Goal: Transaction & Acquisition: Purchase product/service

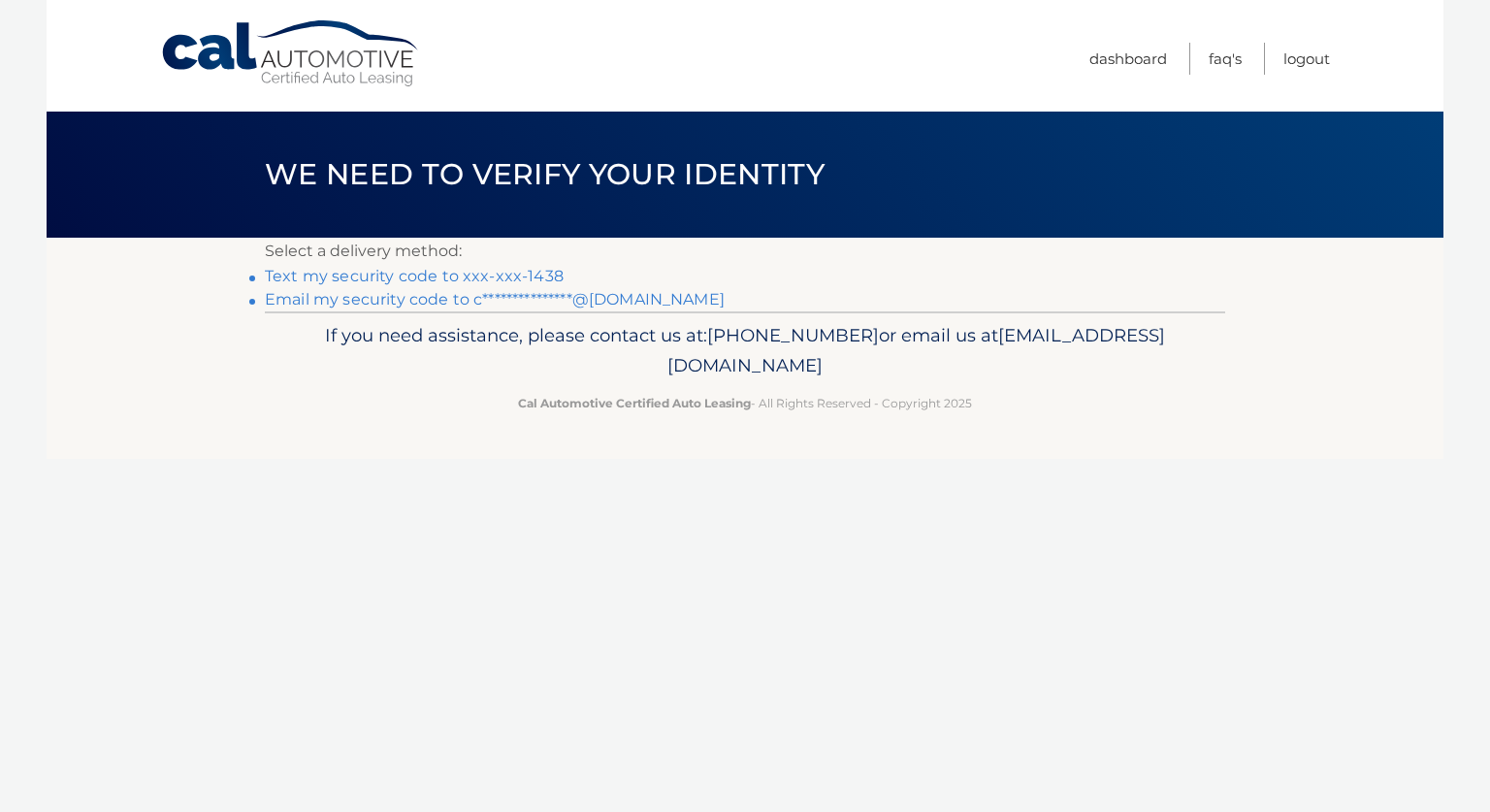
click at [500, 270] on link "Text my security code to xxx-xxx-1438" at bounding box center [414, 276] width 298 height 19
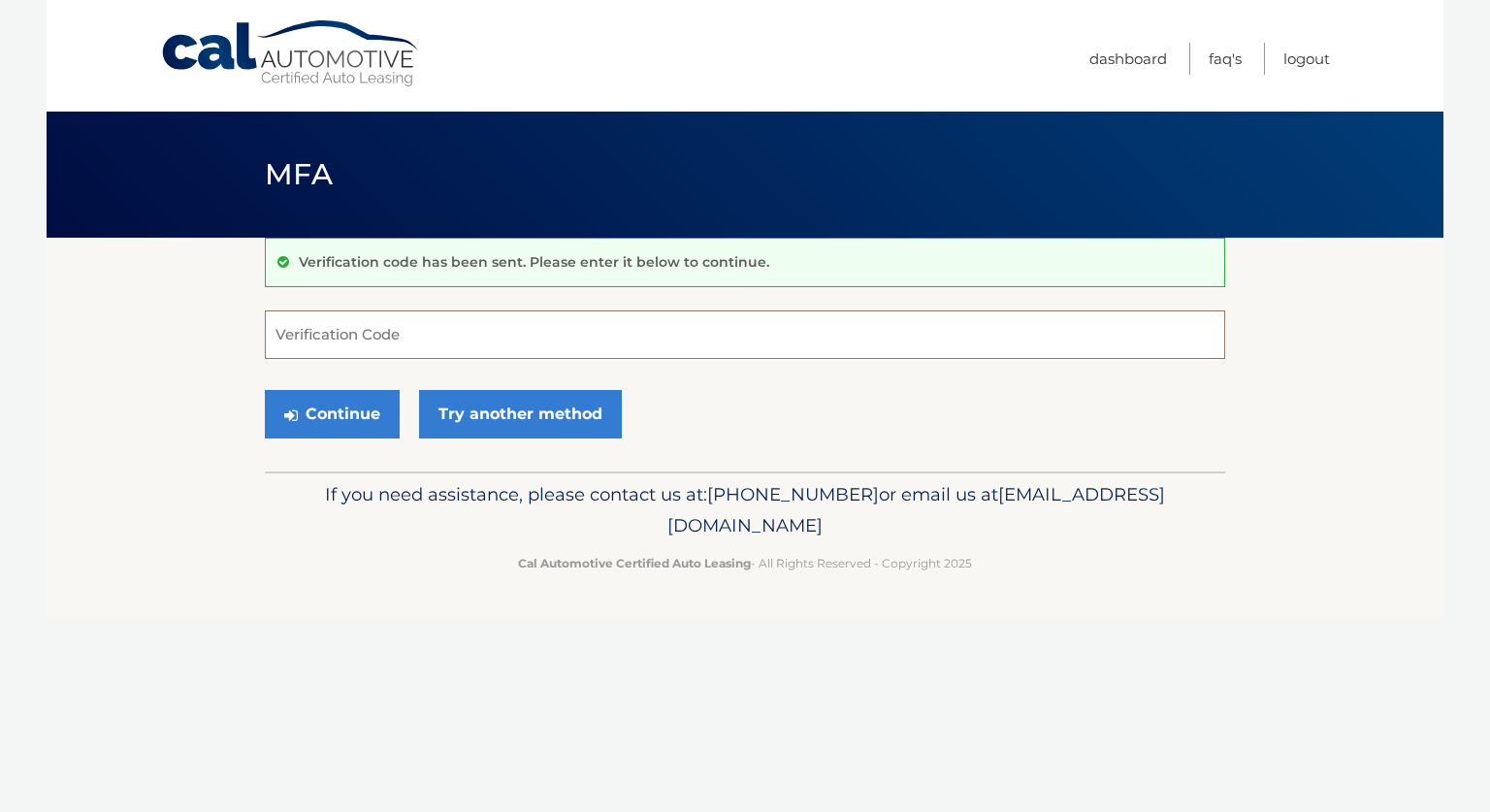
click at [455, 335] on input "Verification Code" at bounding box center [745, 335] width 961 height 49
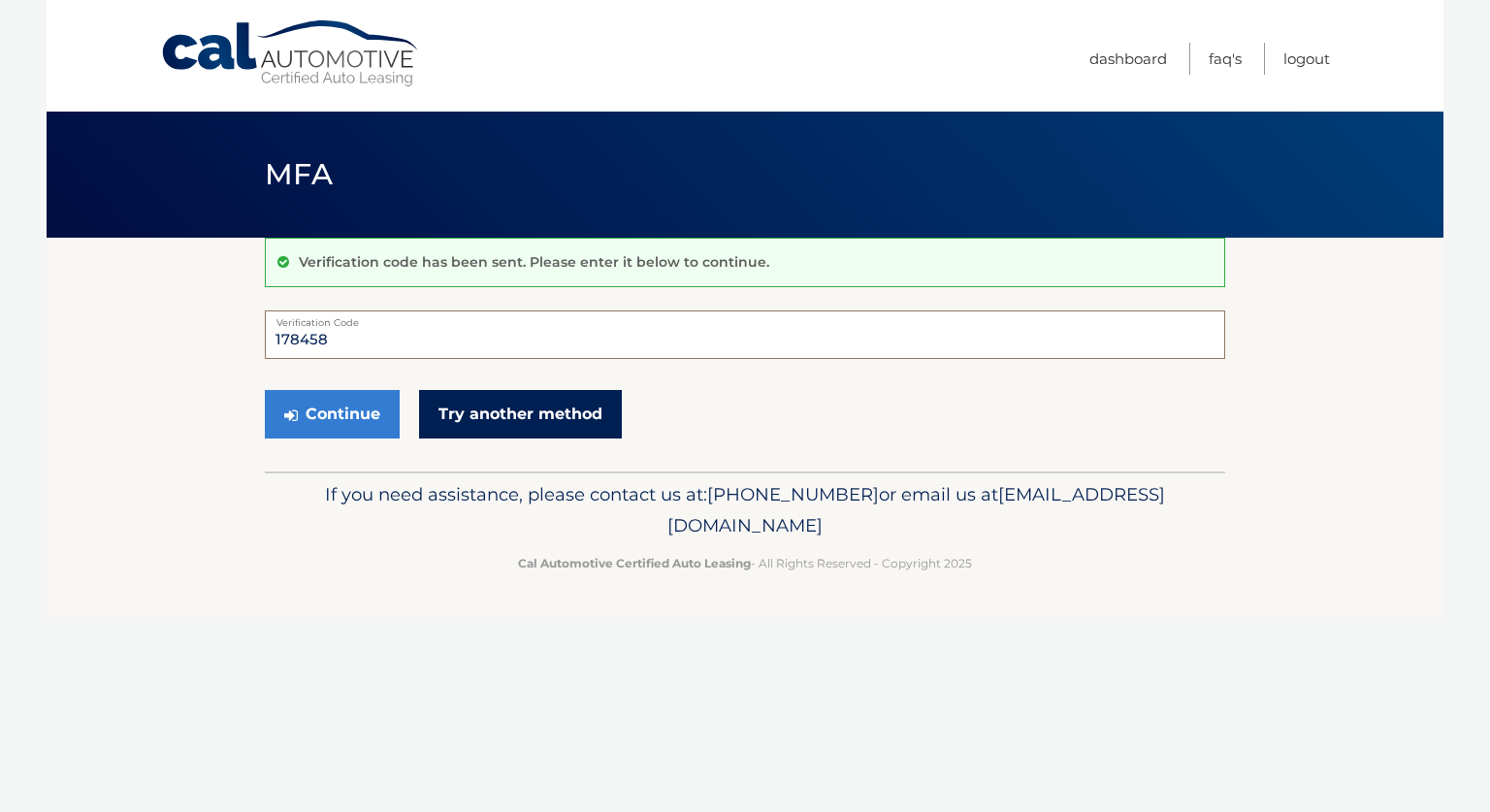
type input "178458"
click at [482, 404] on link "Try another method" at bounding box center [519, 415] width 203 height 49
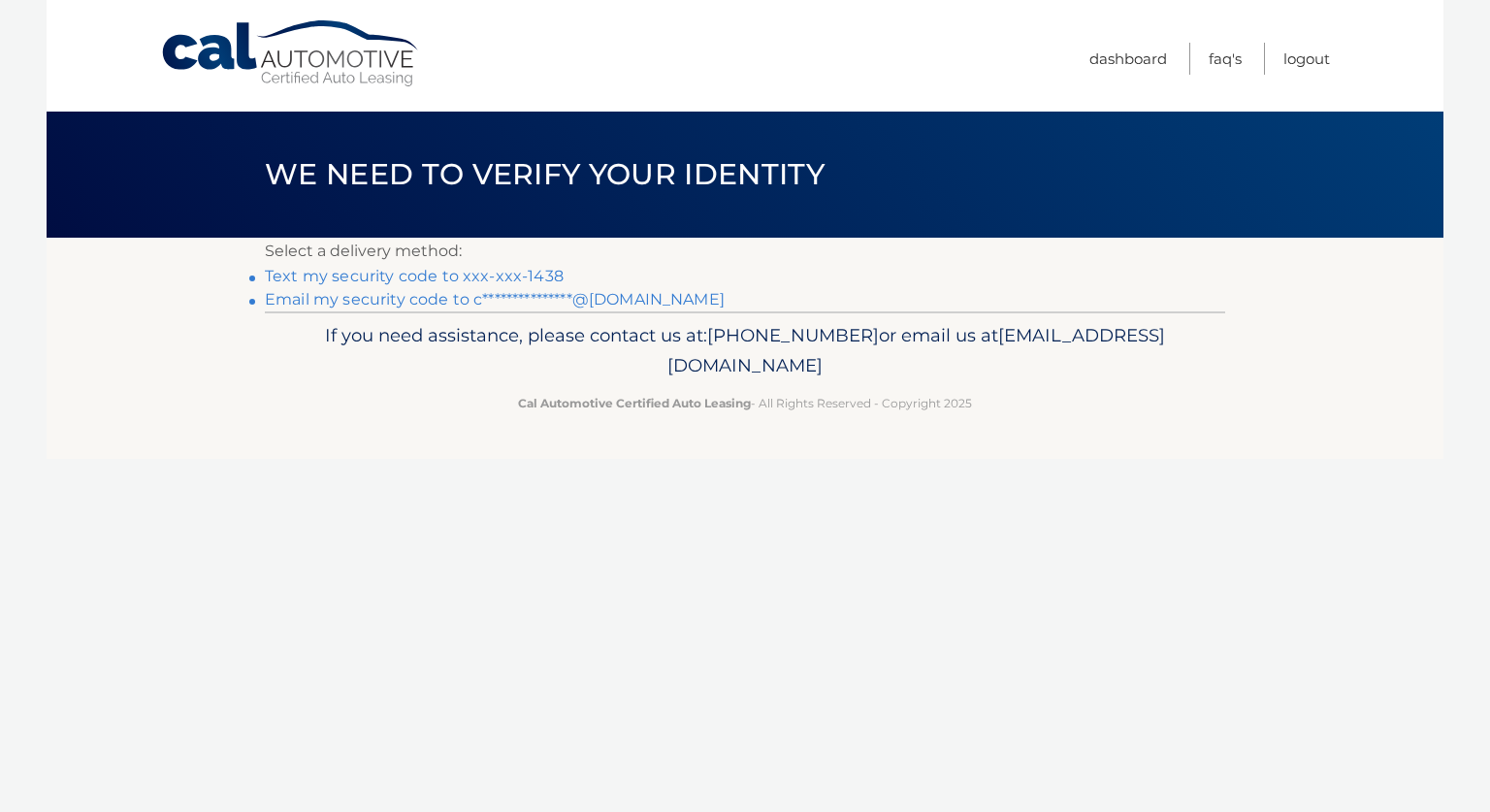
click at [372, 267] on link "Text my security code to xxx-xxx-1438" at bounding box center [414, 276] width 298 height 19
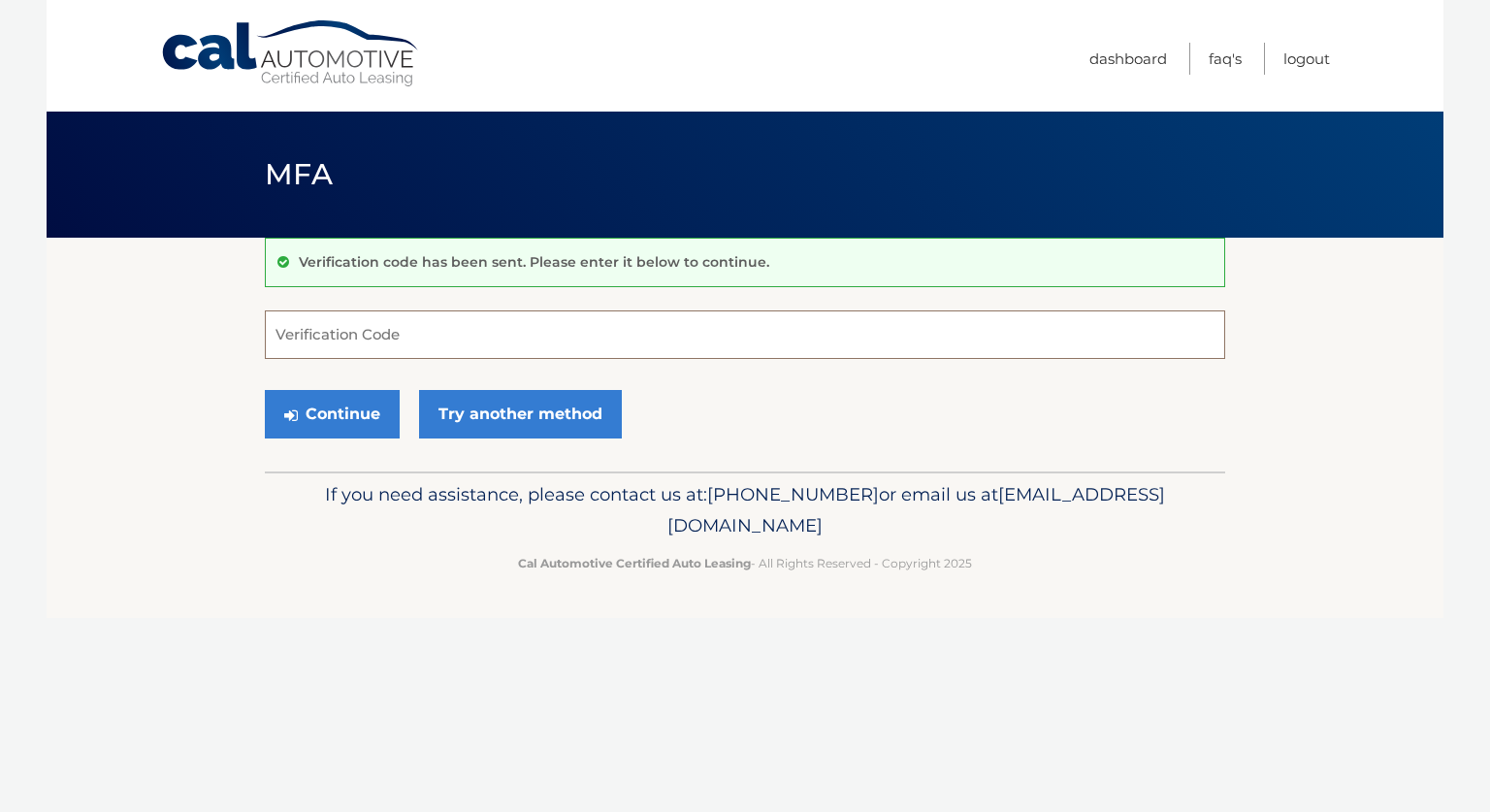
click at [348, 341] on input "Verification Code" at bounding box center [745, 335] width 961 height 49
type input "627805"
click at [337, 410] on button "Continue" at bounding box center [333, 415] width 135 height 49
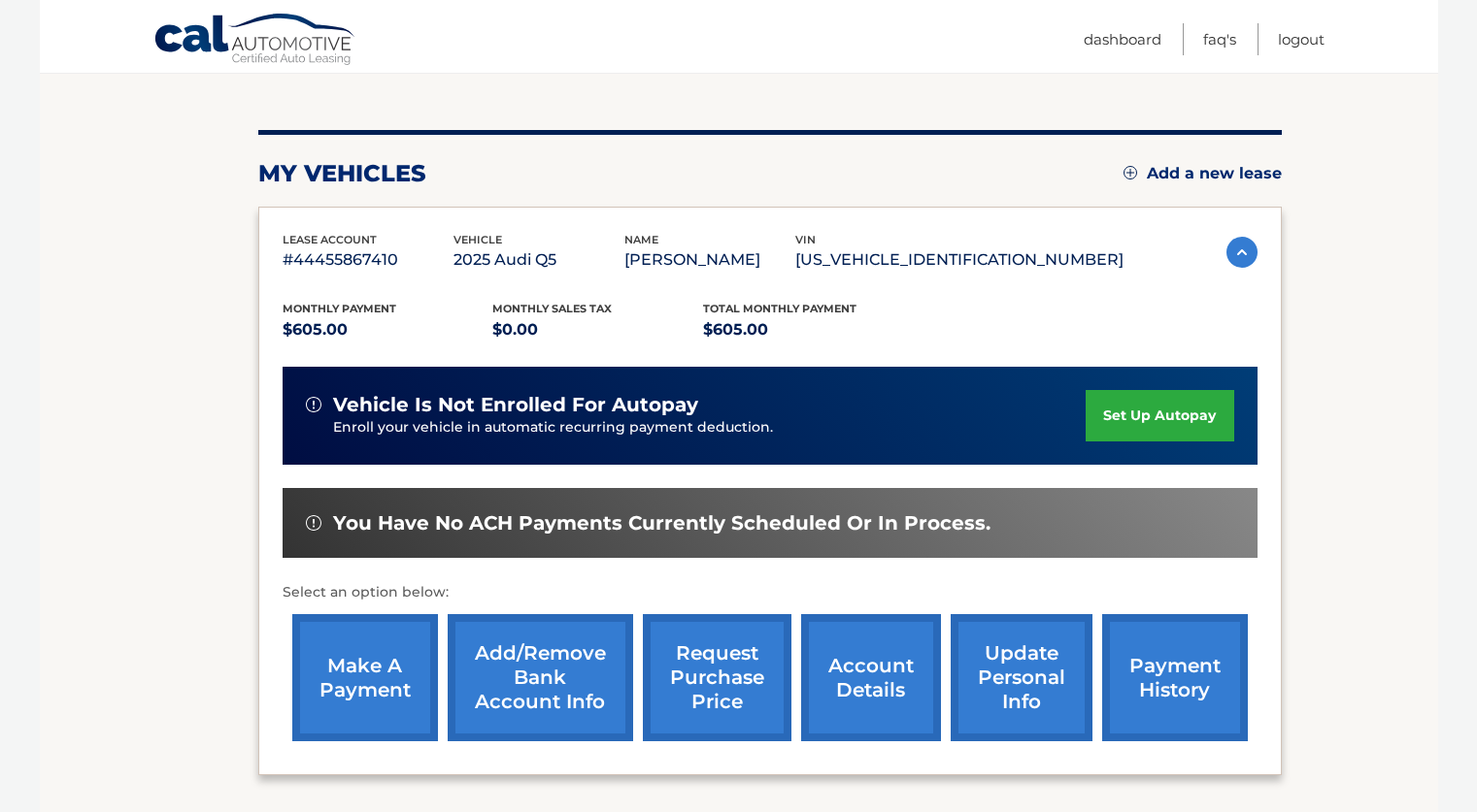
scroll to position [364, 0]
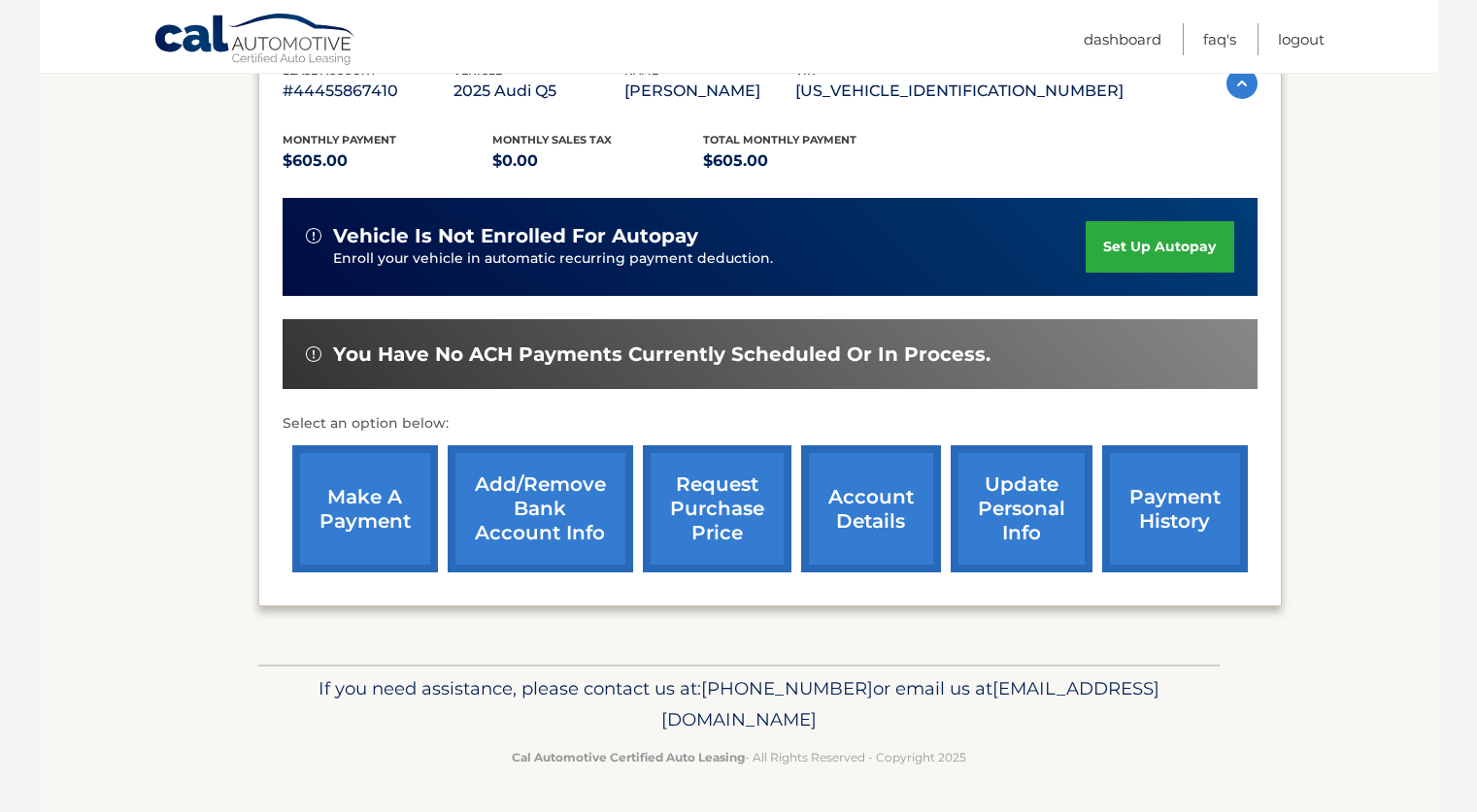
click at [353, 476] on link "make a payment" at bounding box center [365, 509] width 146 height 127
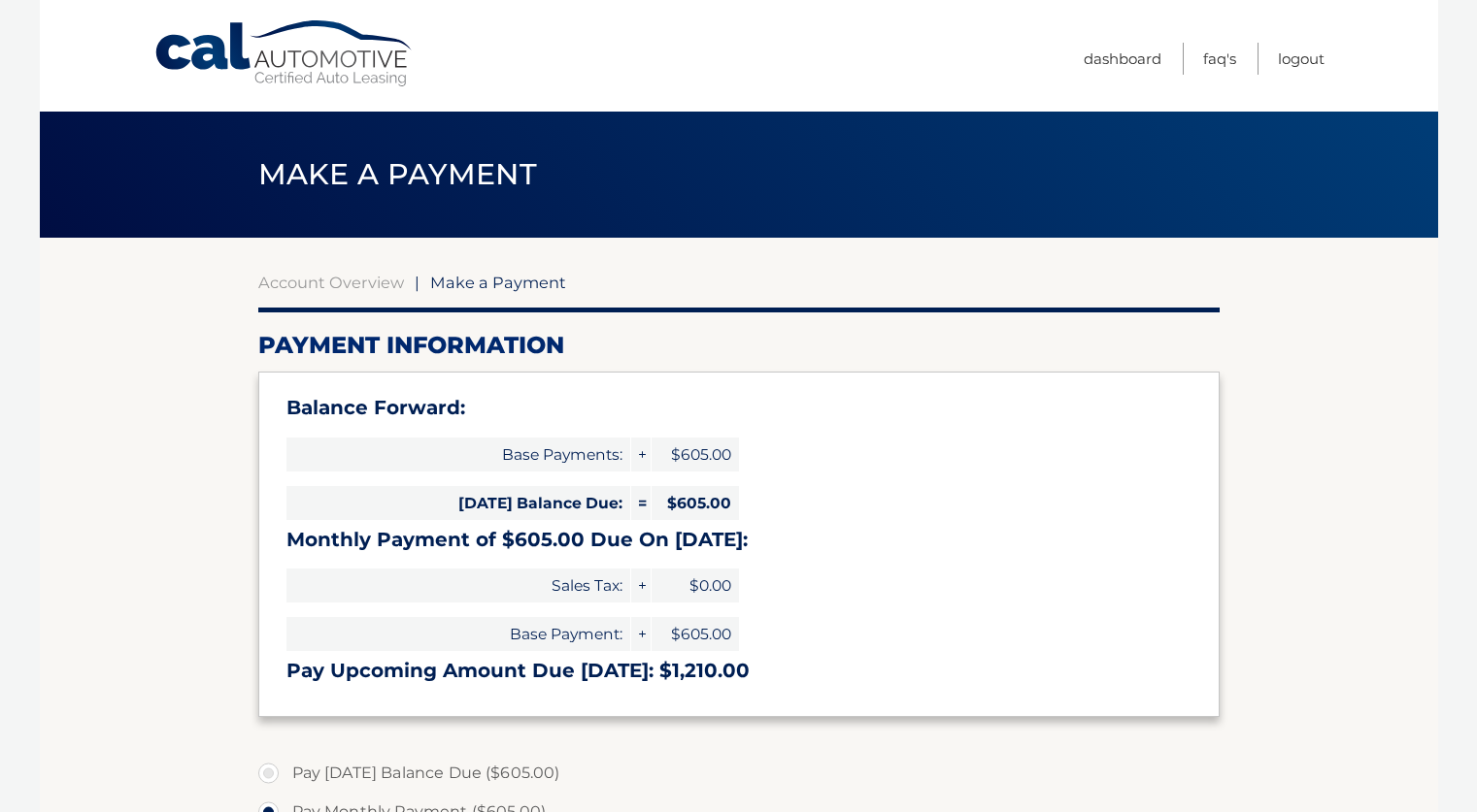
select select "YjFjNjM3NjAtYmM4YS00ZTU3LWJjZTQtYmU1YmIxMGExOWM2"
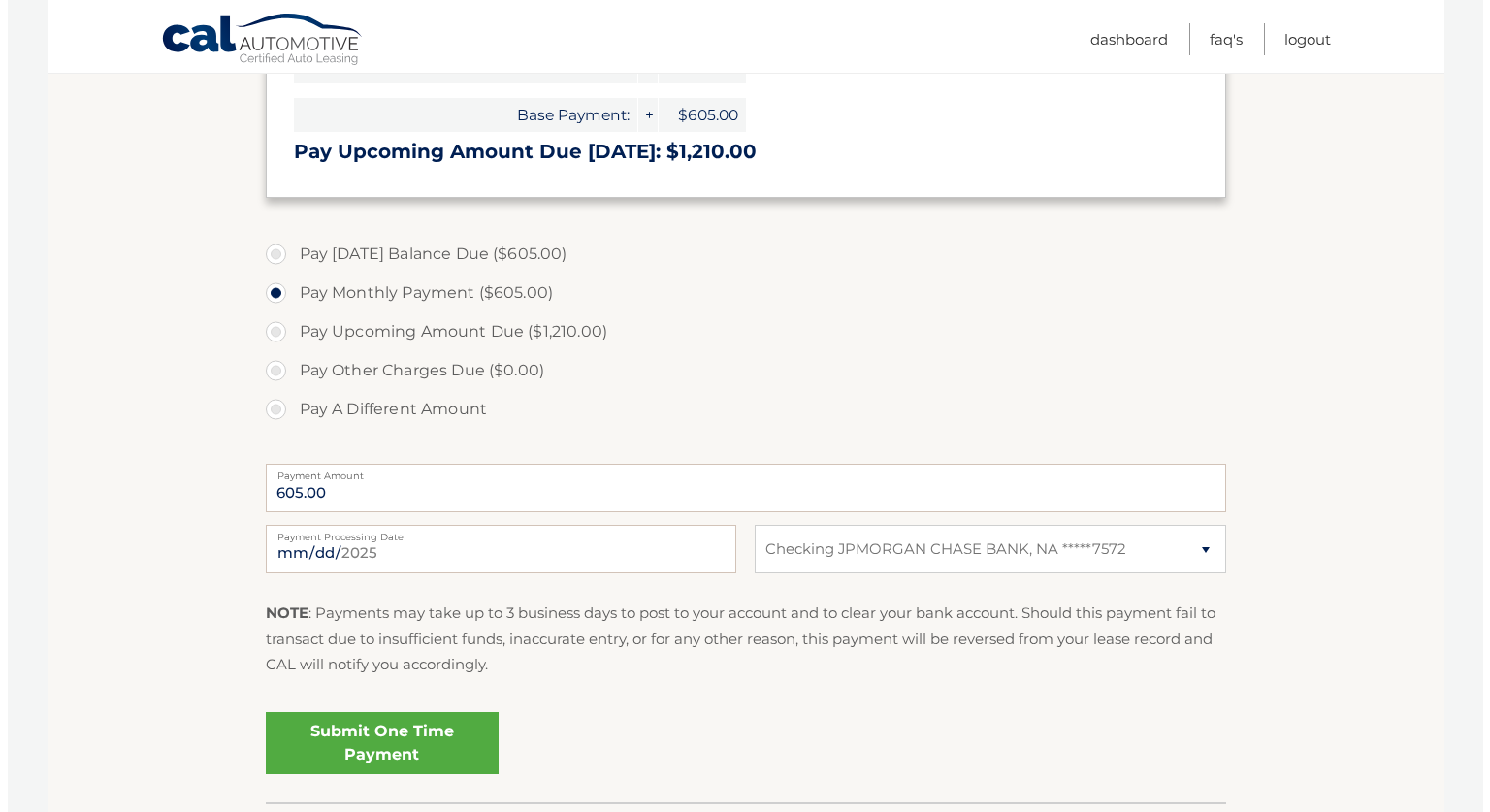
scroll to position [521, 0]
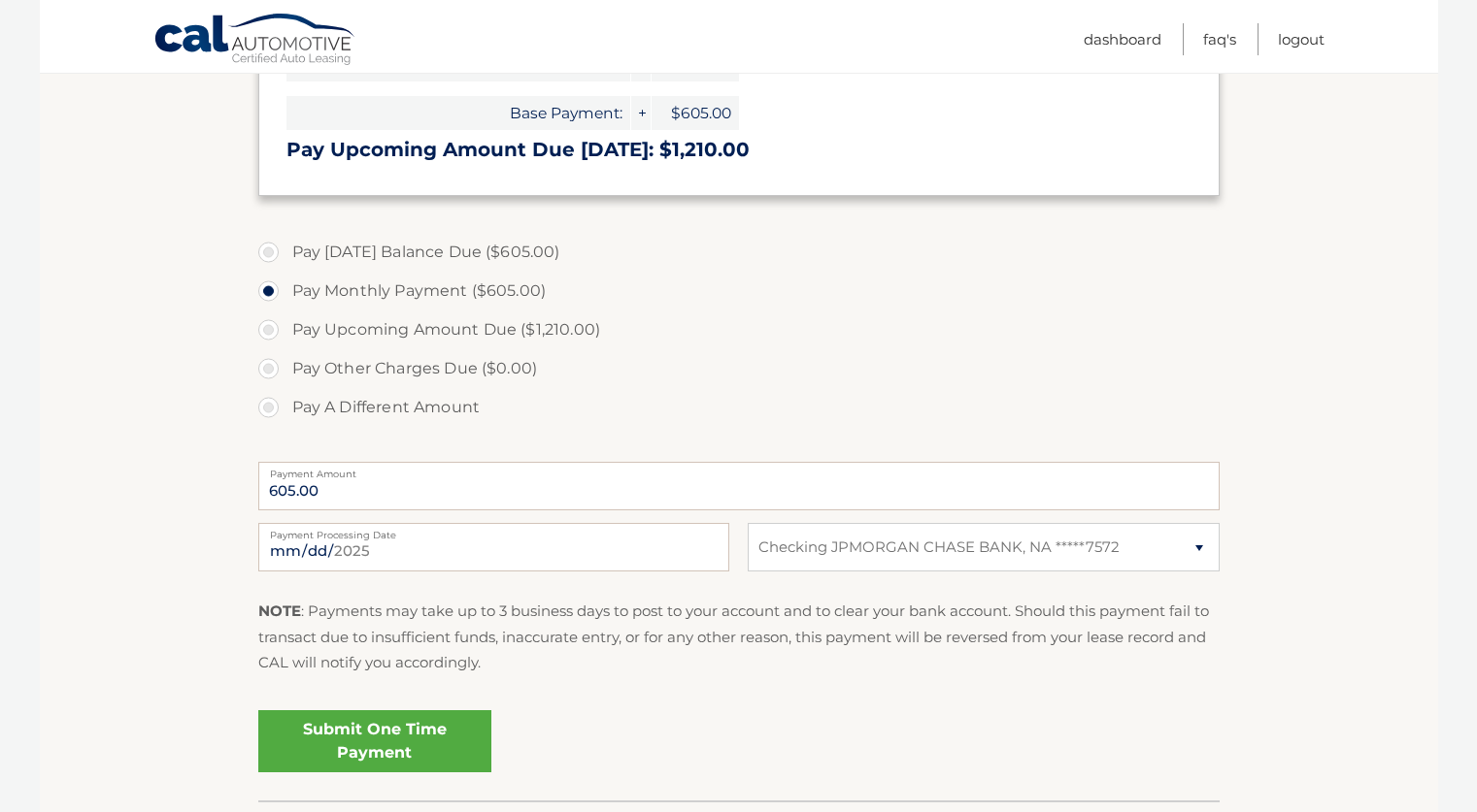
click at [467, 732] on link "Submit One Time Payment" at bounding box center [375, 741] width 233 height 62
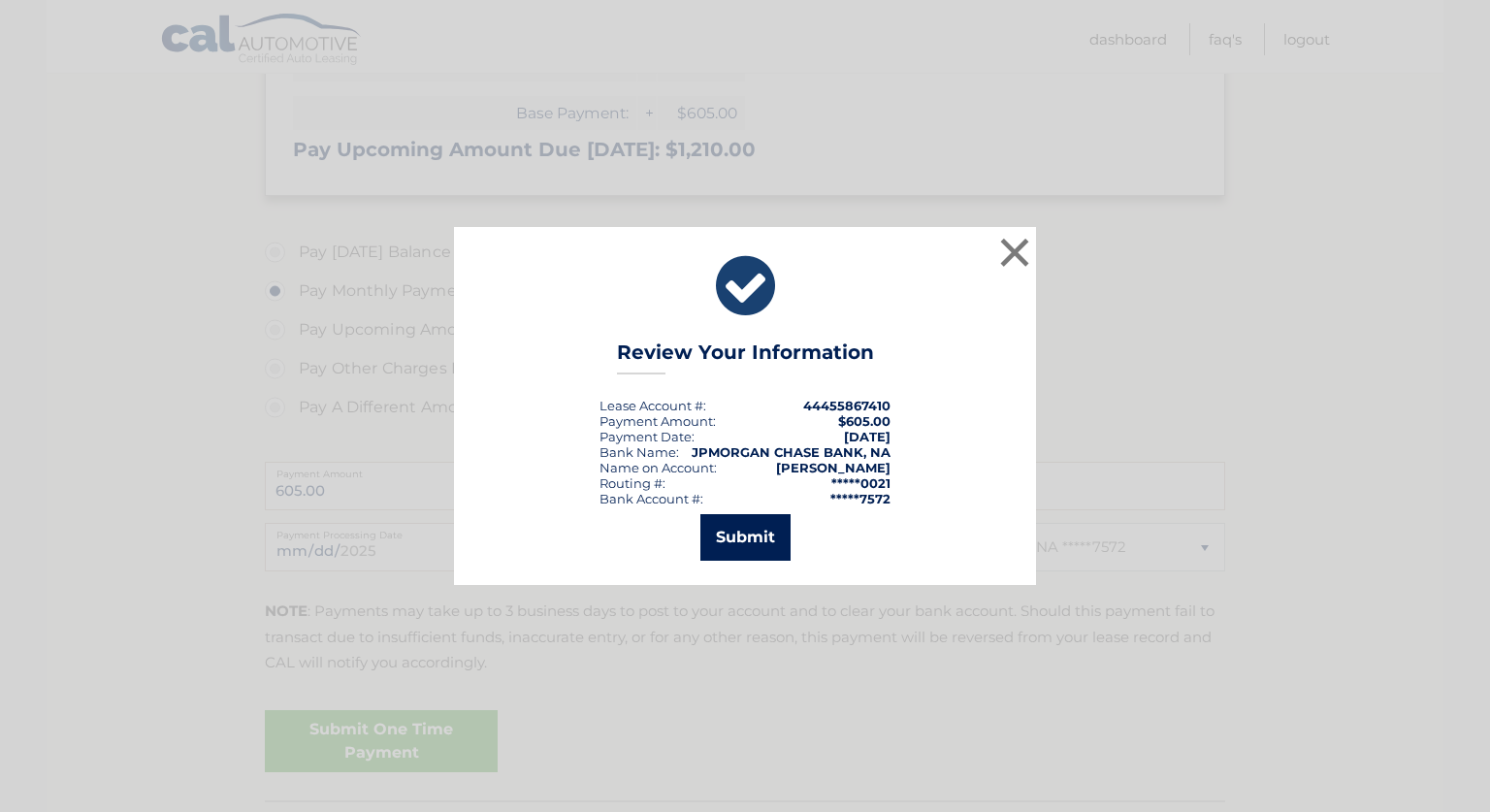
click at [712, 533] on button "Submit" at bounding box center [745, 538] width 90 height 47
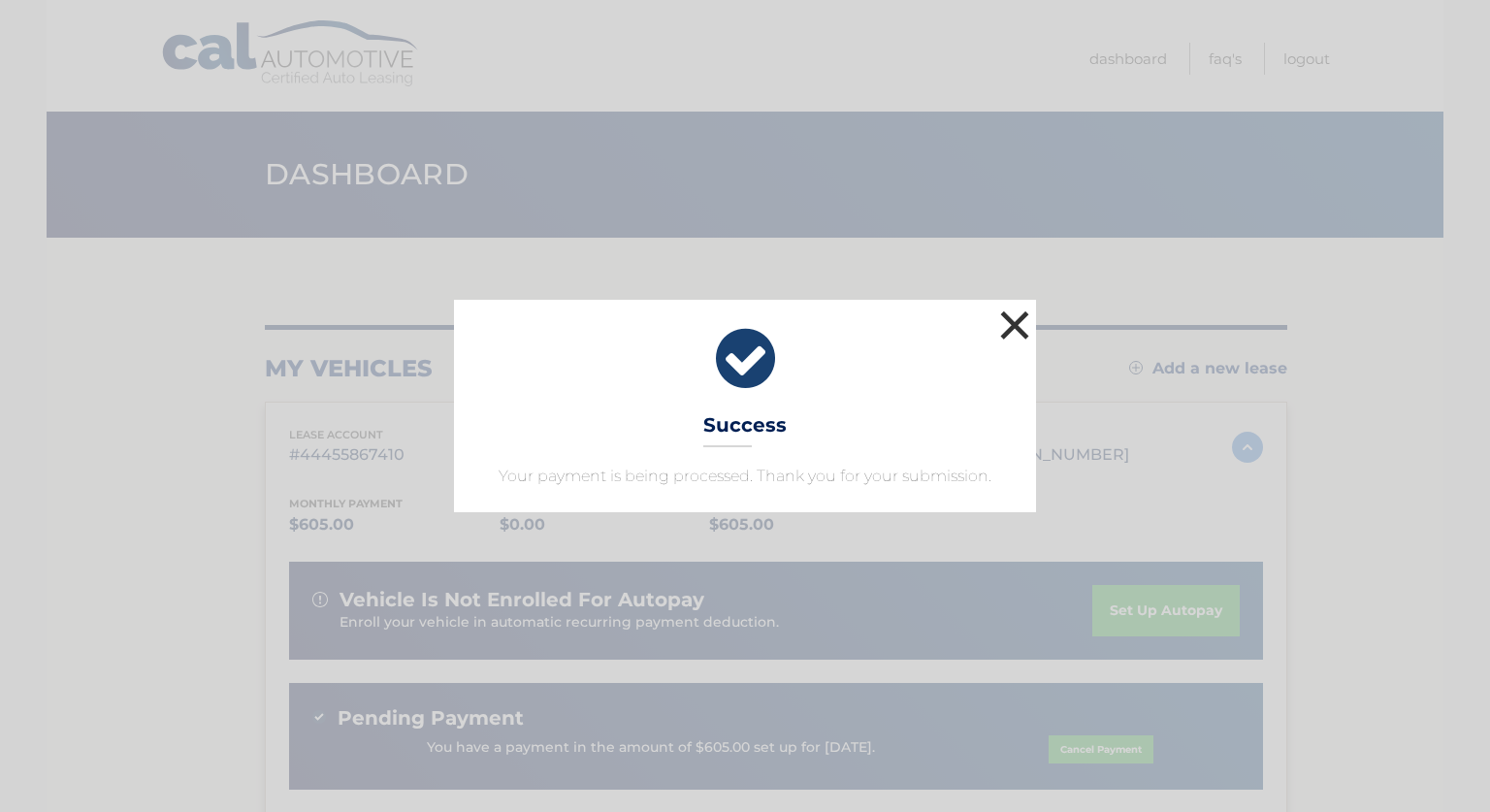
click at [1023, 335] on button "×" at bounding box center [1016, 325] width 39 height 39
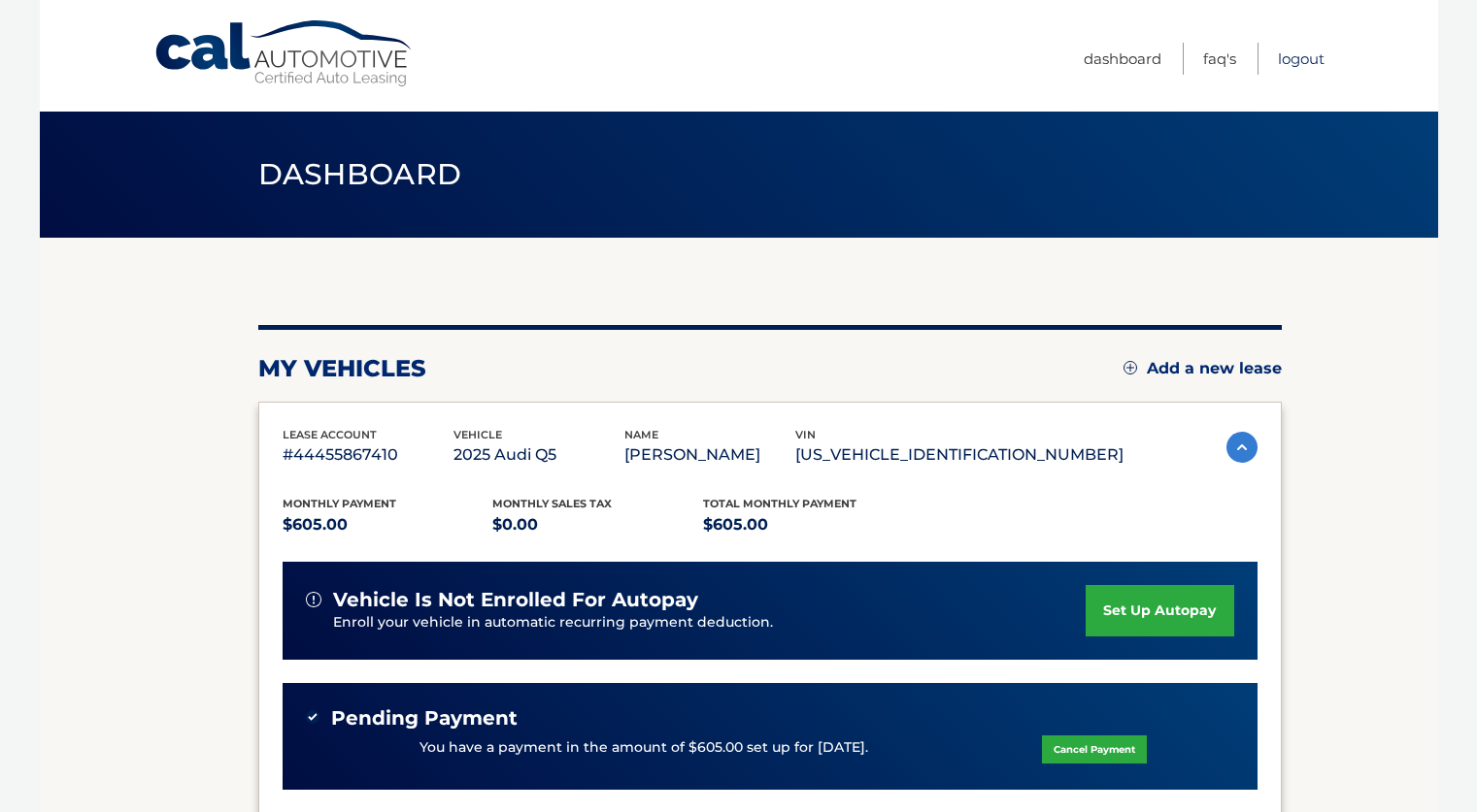
click at [1295, 65] on link "Logout" at bounding box center [1301, 59] width 47 height 32
